Goal: Task Accomplishment & Management: Manage account settings

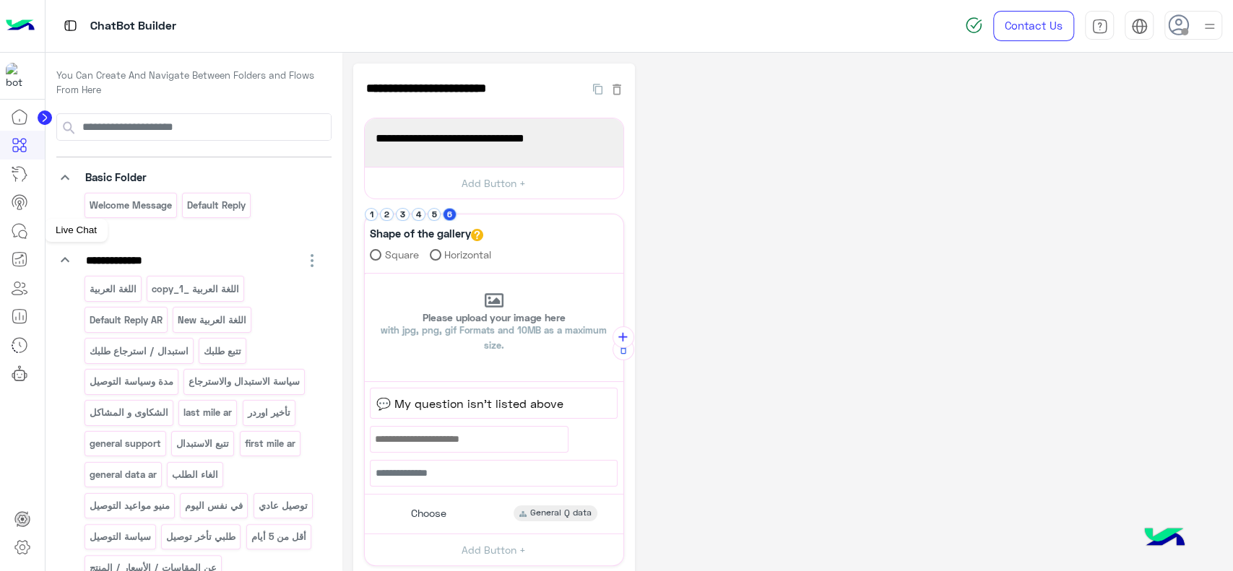
scroll to position [191, 0]
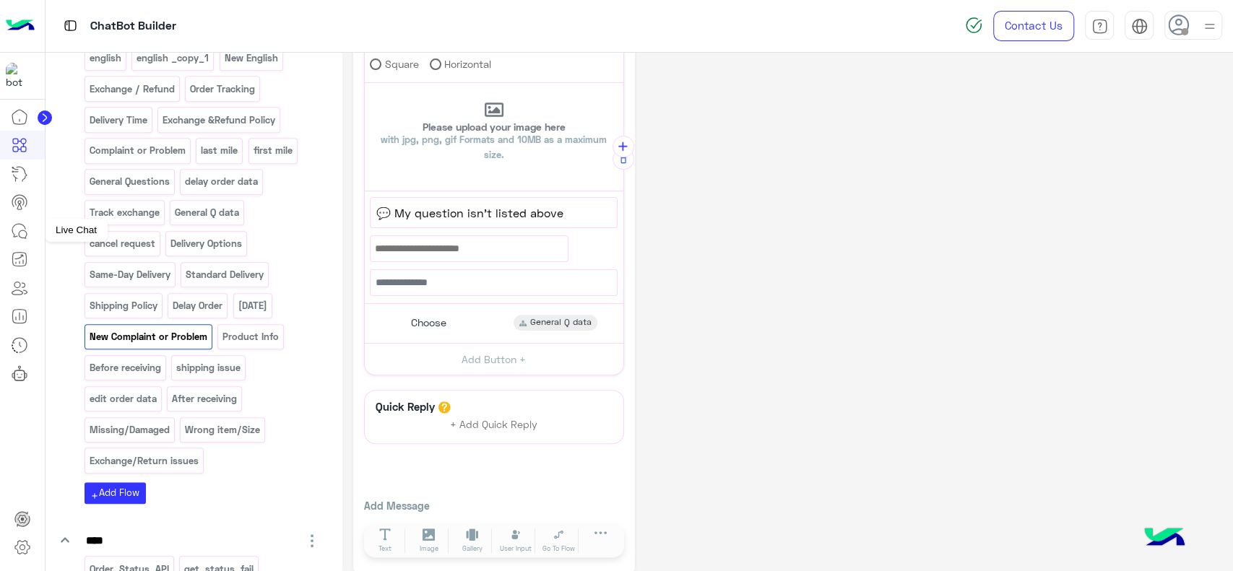
drag, startPoint x: 0, startPoint y: 0, endPoint x: 20, endPoint y: 232, distance: 233.4
click at [20, 232] on icon at bounding box center [19, 230] width 17 height 17
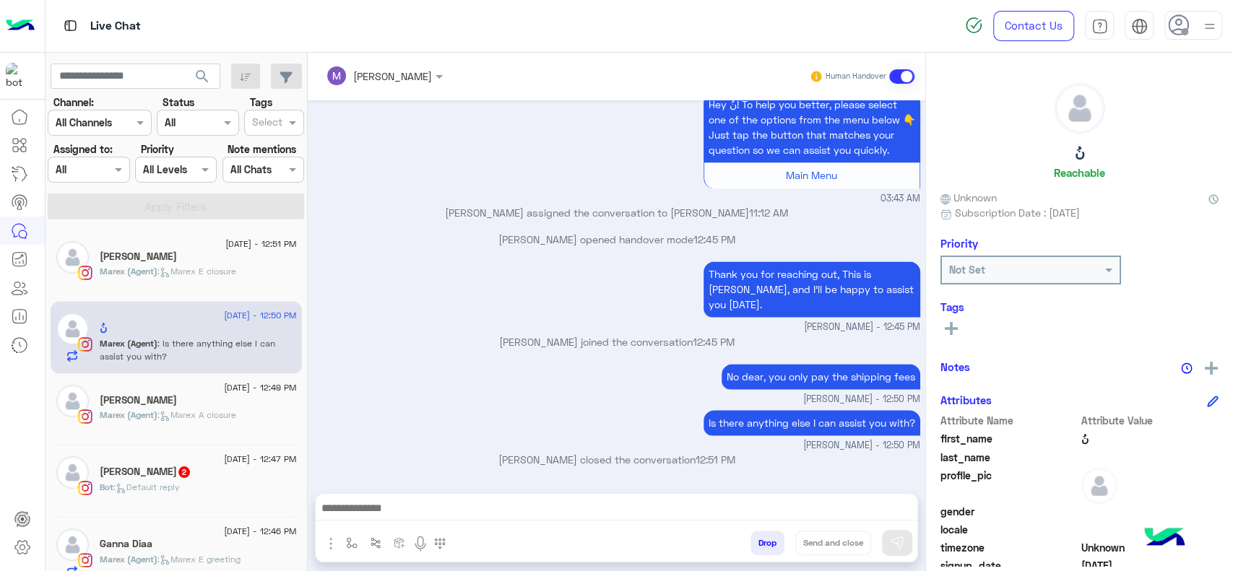
scroll to position [1536, 0]
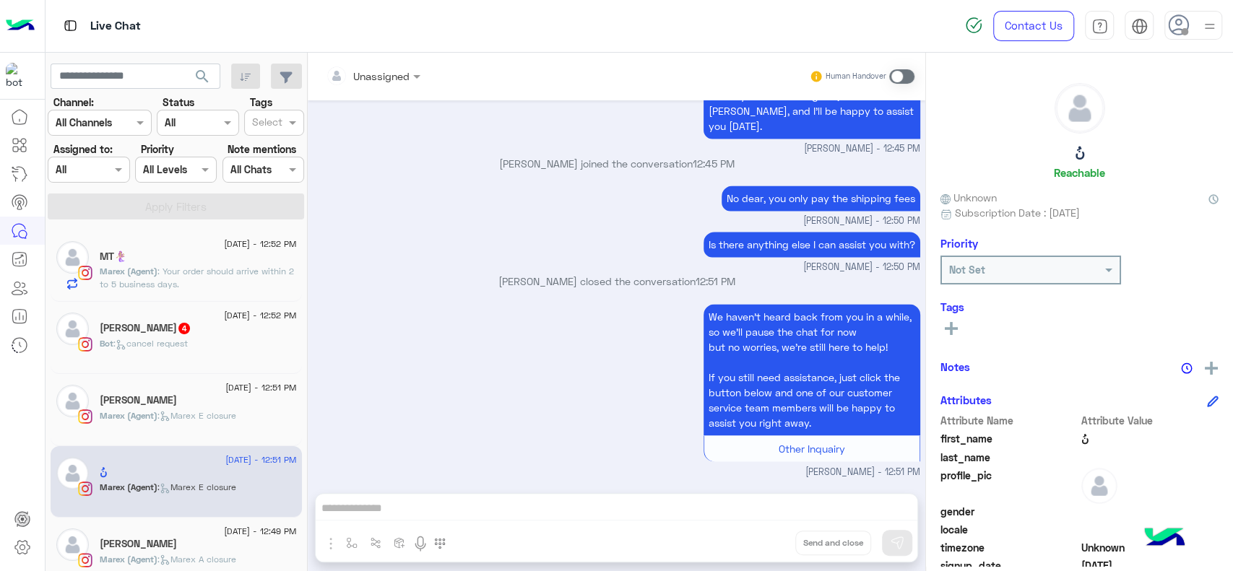
click at [0, 420] on div at bounding box center [22, 338] width 45 height 470
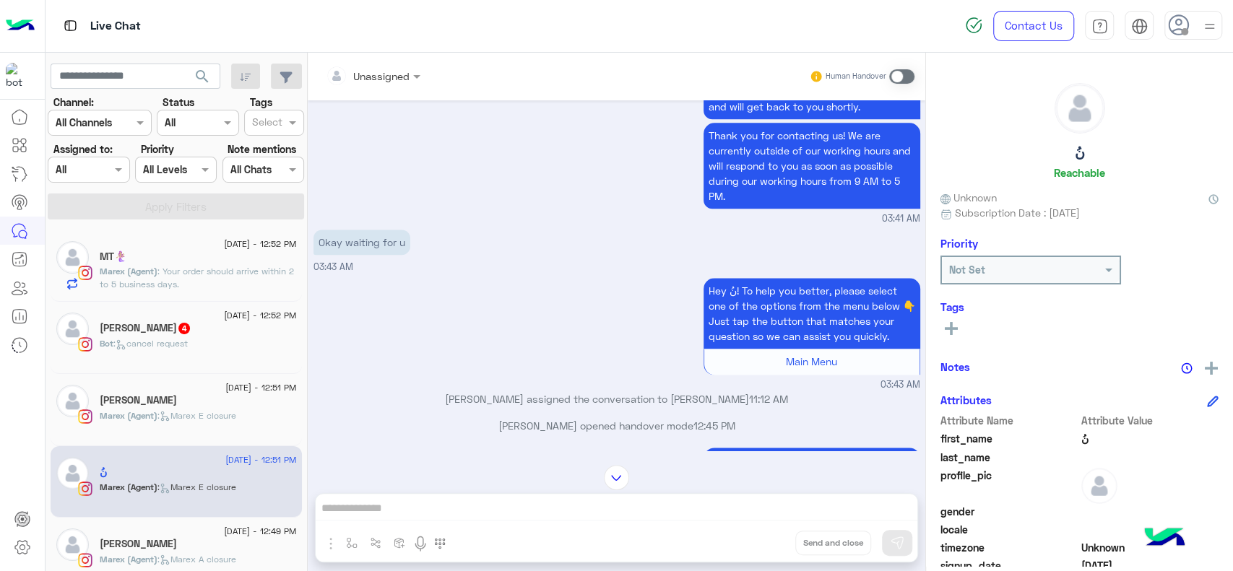
scroll to position [1144, 0]
click at [406, 357] on div "Hey نُ! To help you better, please select one of the options from the menu belo…" at bounding box center [616, 333] width 607 height 118
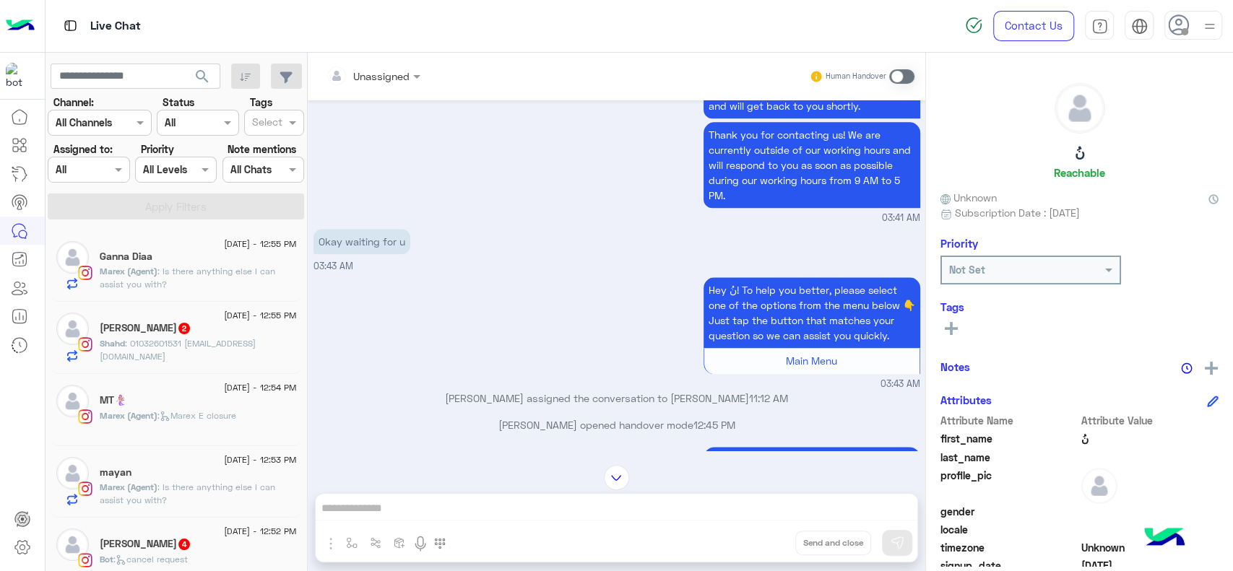
click at [0, 430] on div at bounding box center [22, 338] width 45 height 470
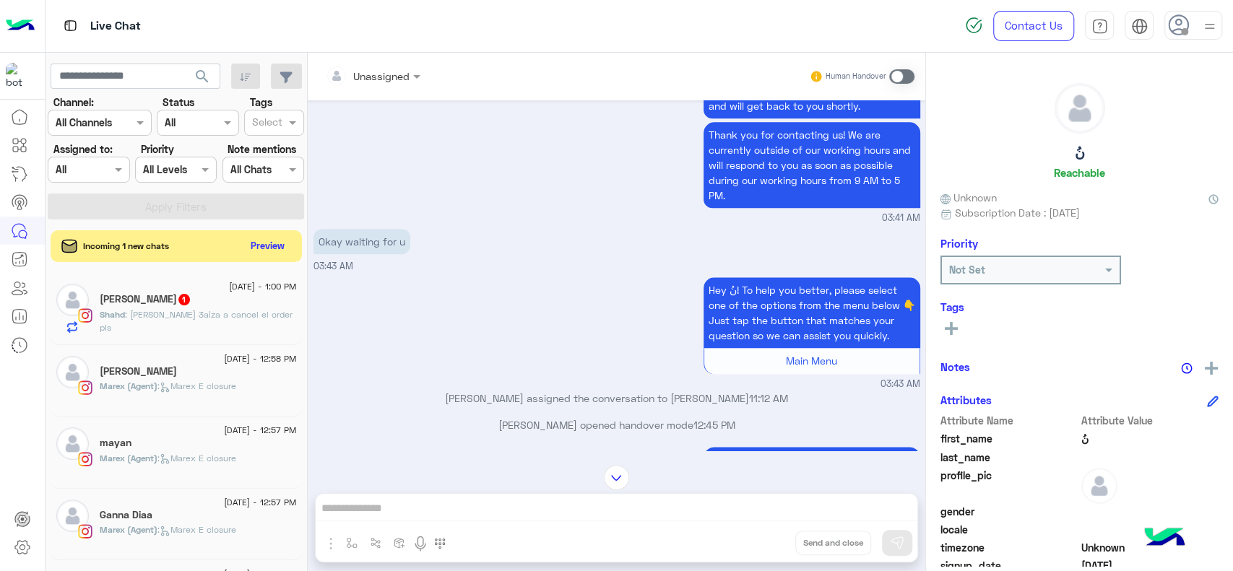
click at [0, 463] on div at bounding box center [22, 338] width 45 height 470
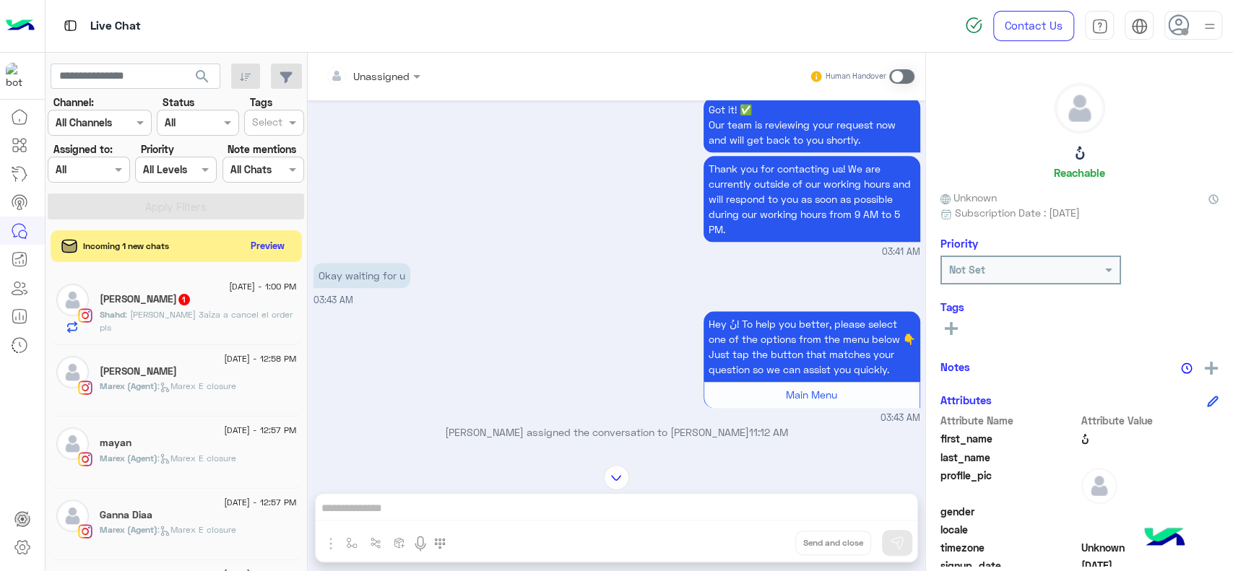
scroll to position [1111, 0]
click at [6, 455] on div at bounding box center [22, 338] width 45 height 470
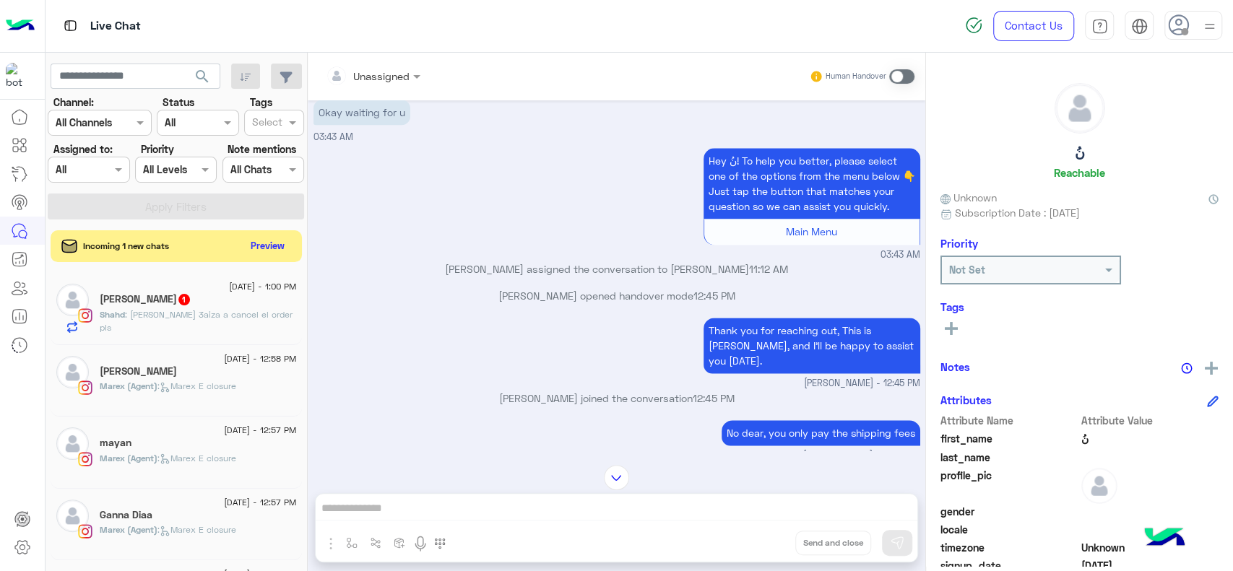
scroll to position [1280, 0]
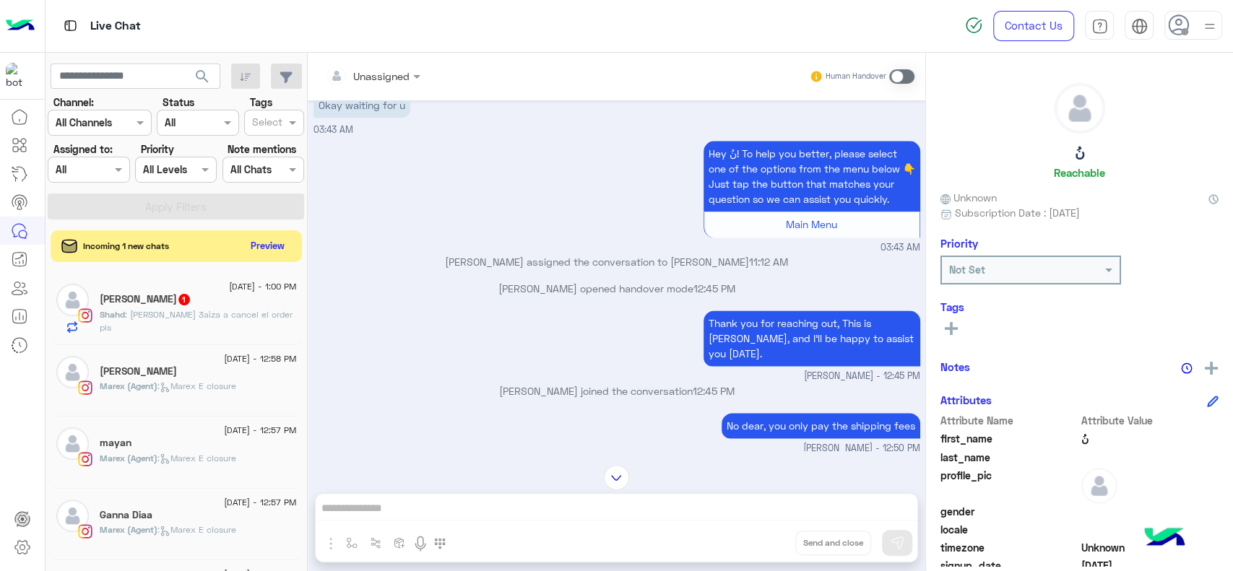
click at [32, 407] on div at bounding box center [22, 338] width 45 height 470
click at [2, 440] on div at bounding box center [22, 338] width 45 height 470
click at [19, 547] on icon at bounding box center [21, 547] width 5 height 5
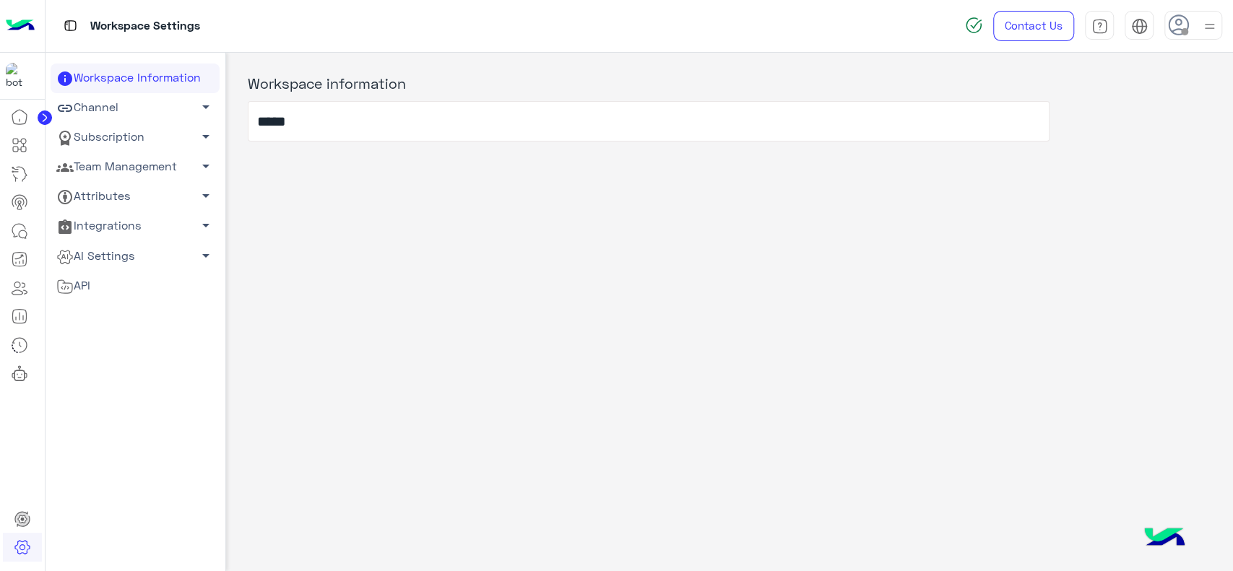
click at [165, 160] on link "Team Management arrow_drop_down" at bounding box center [135, 167] width 169 height 30
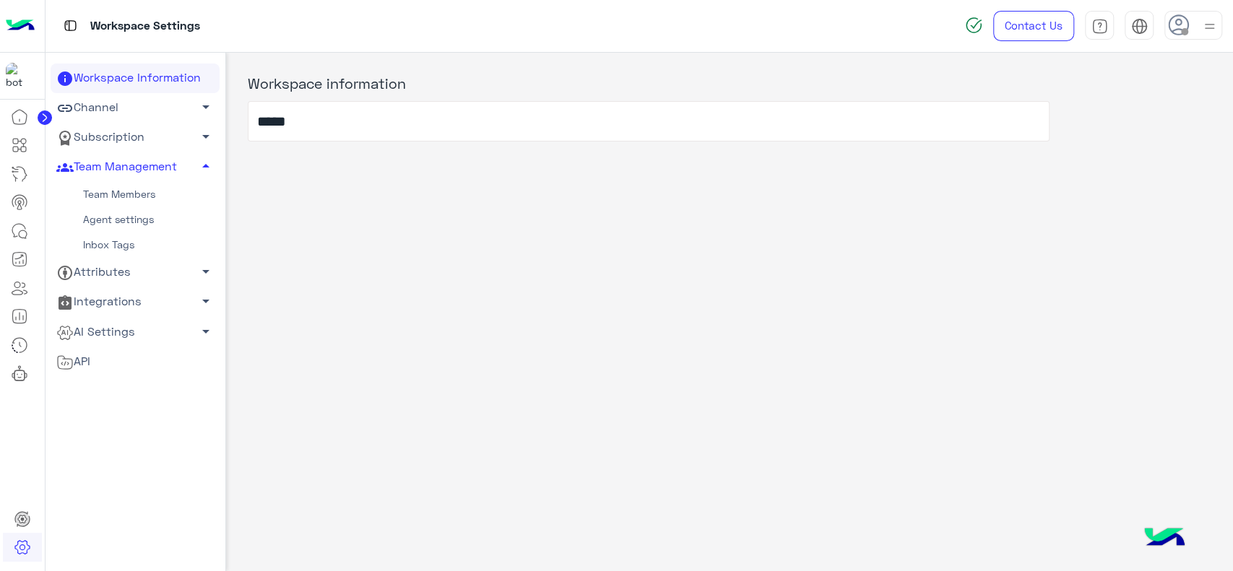
click at [136, 193] on link "Team Members" at bounding box center [135, 194] width 169 height 25
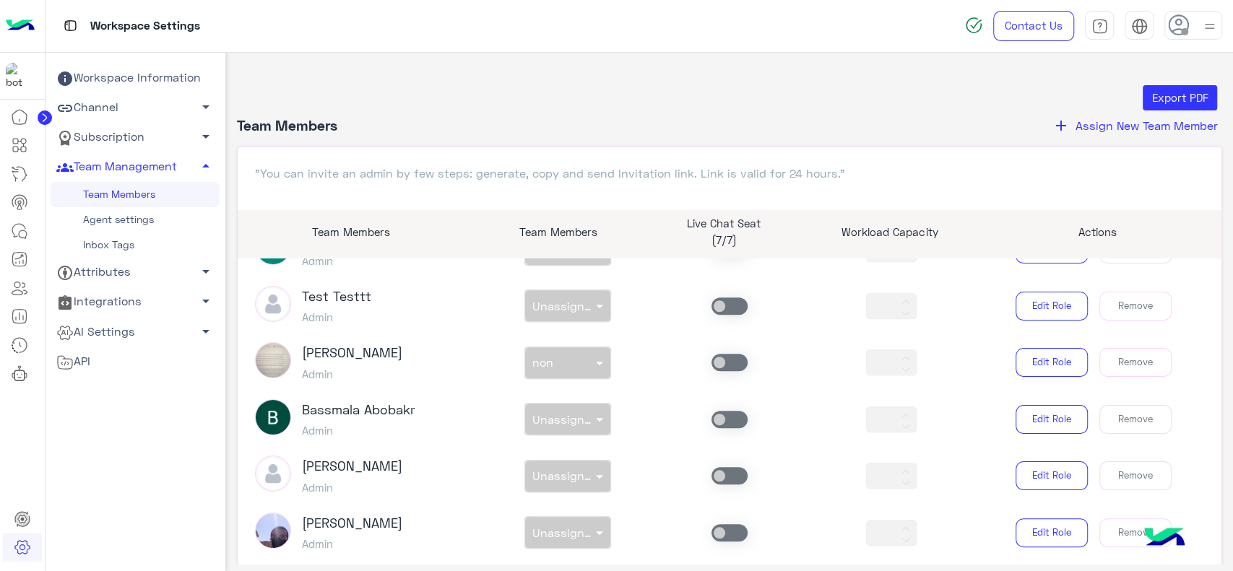
scroll to position [1017, 0]
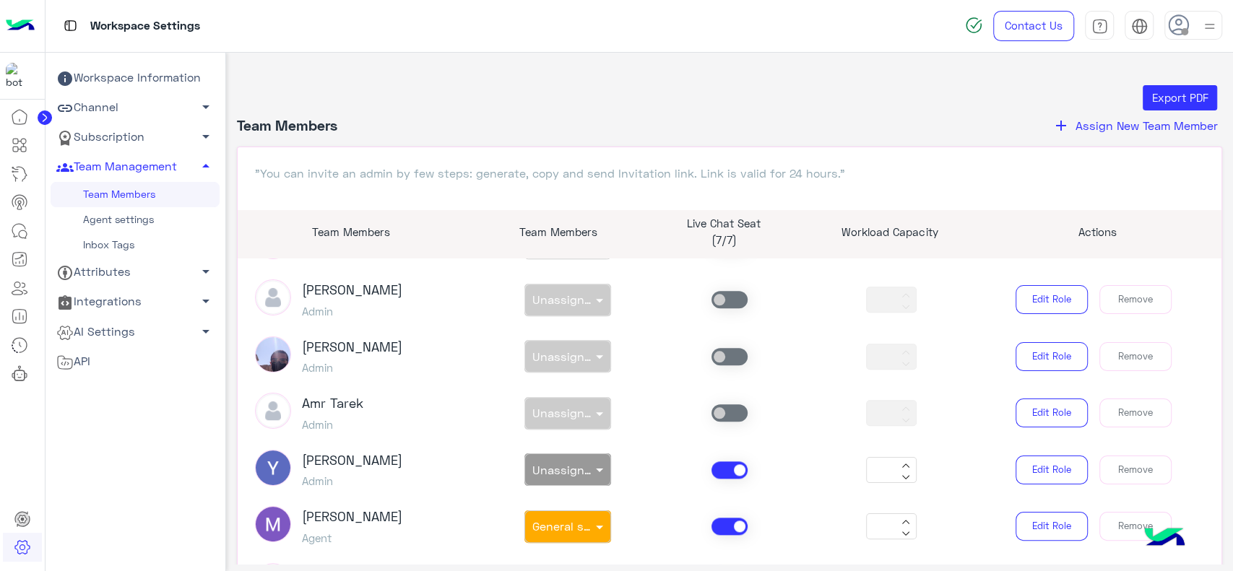
click at [58, 469] on div "Workspace Information Channel arrow_drop_down Subscription arrow_drop_down Team…" at bounding box center [135, 349] width 169 height 571
